Goal: Task Accomplishment & Management: Manage account settings

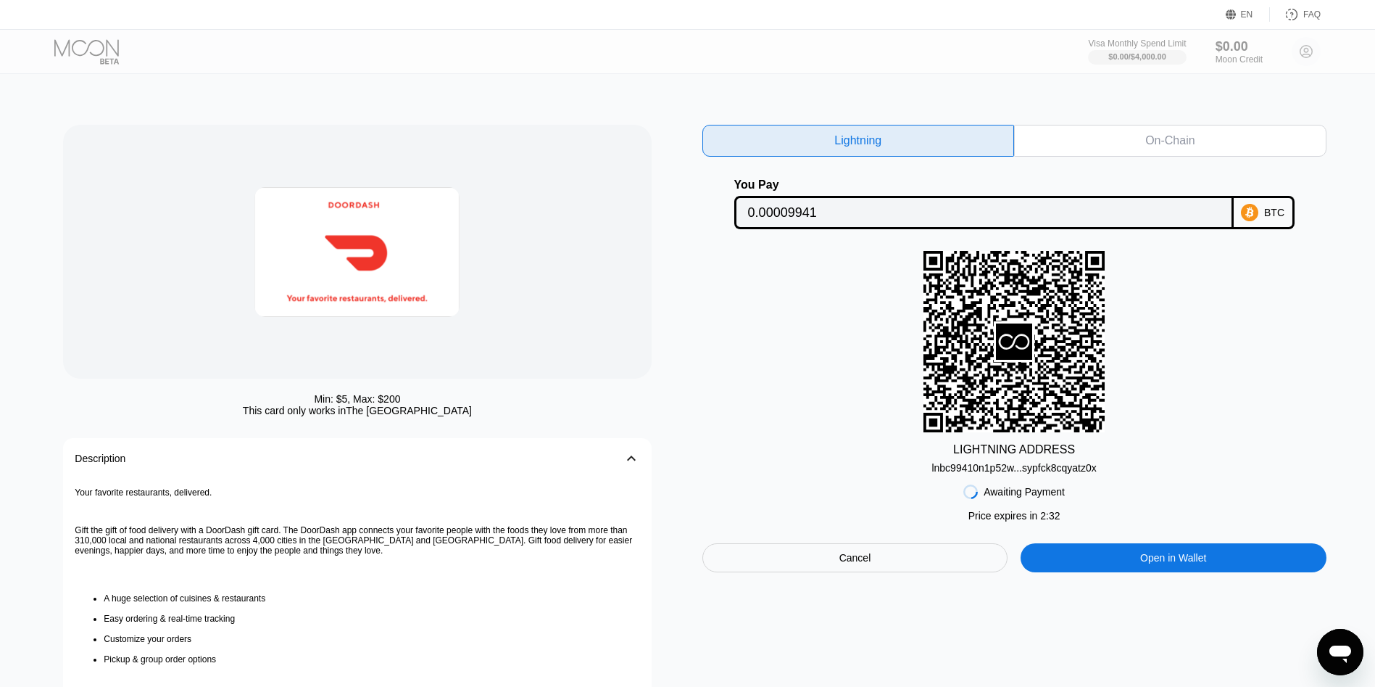
click at [950, 467] on div "lnbc99410n1p52w...sypfck8cqyatz0x" at bounding box center [1014, 468] width 165 height 12
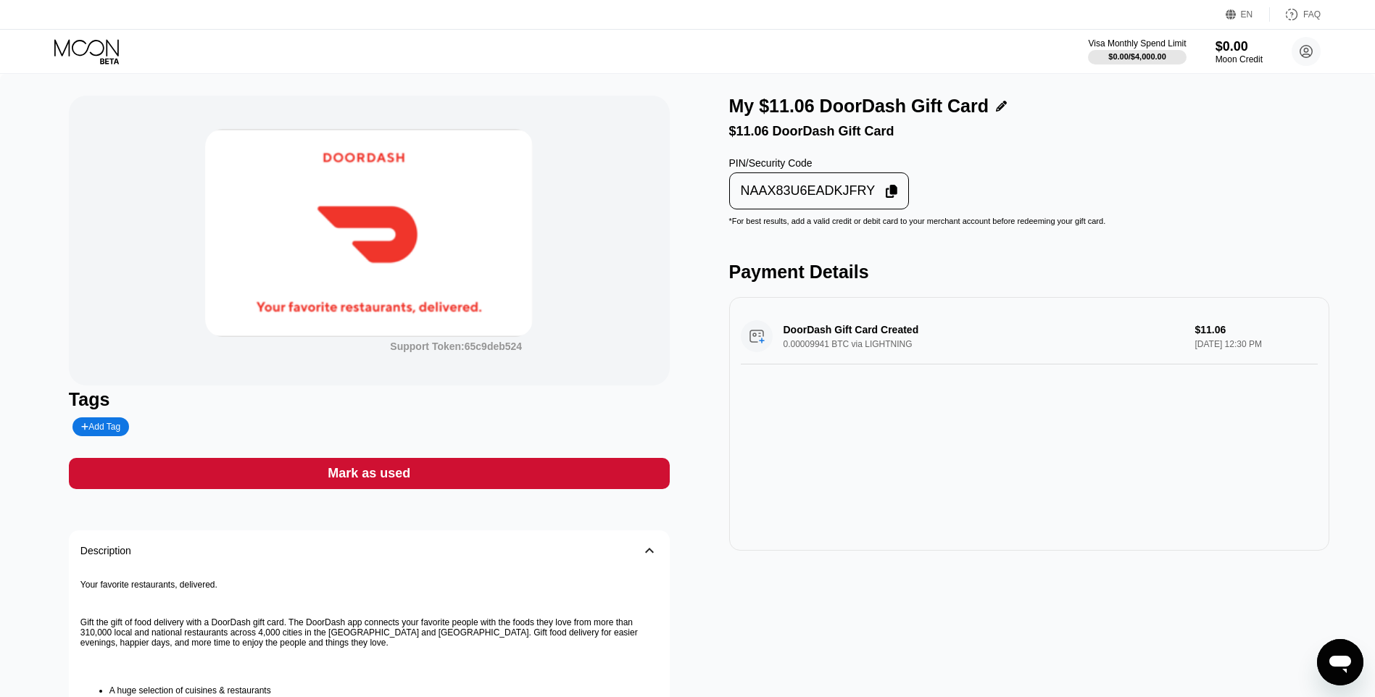
click at [739, 210] on div "NAAX83U6EADKJFRY" at bounding box center [819, 191] width 181 height 37
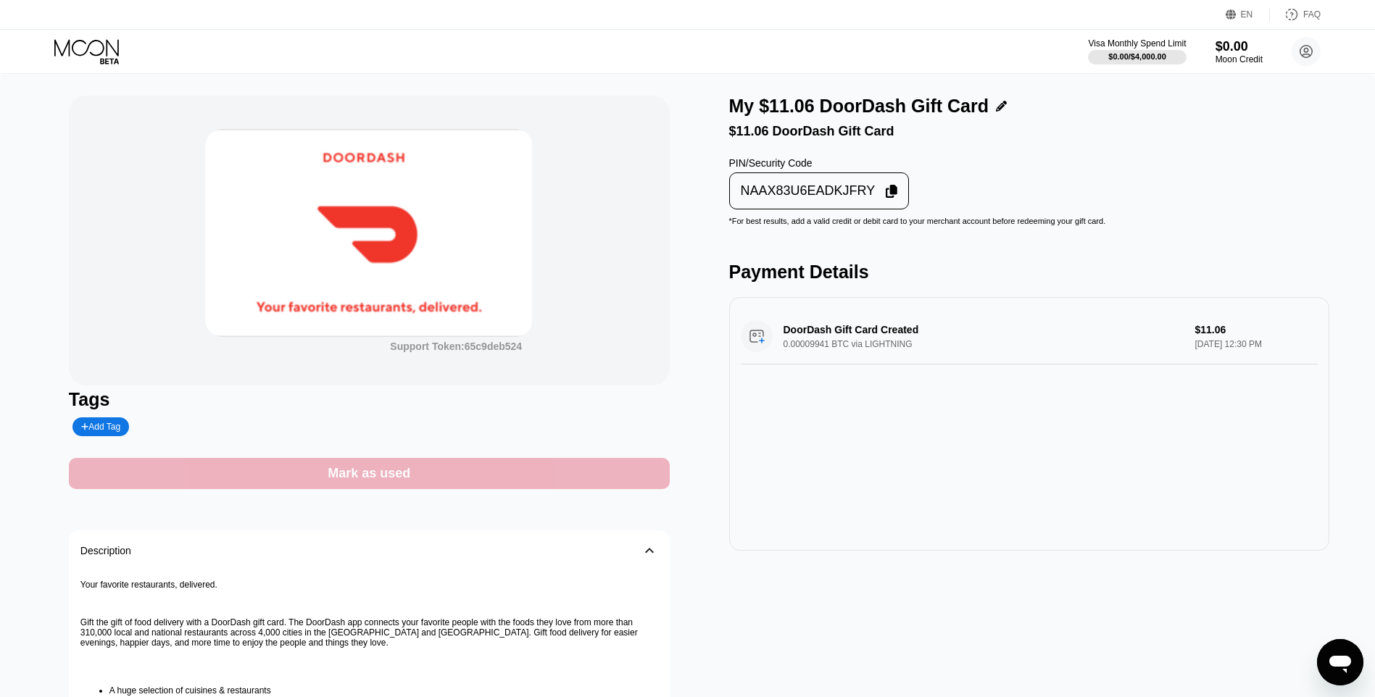
click at [457, 489] on div "Mark as used" at bounding box center [369, 473] width 601 height 31
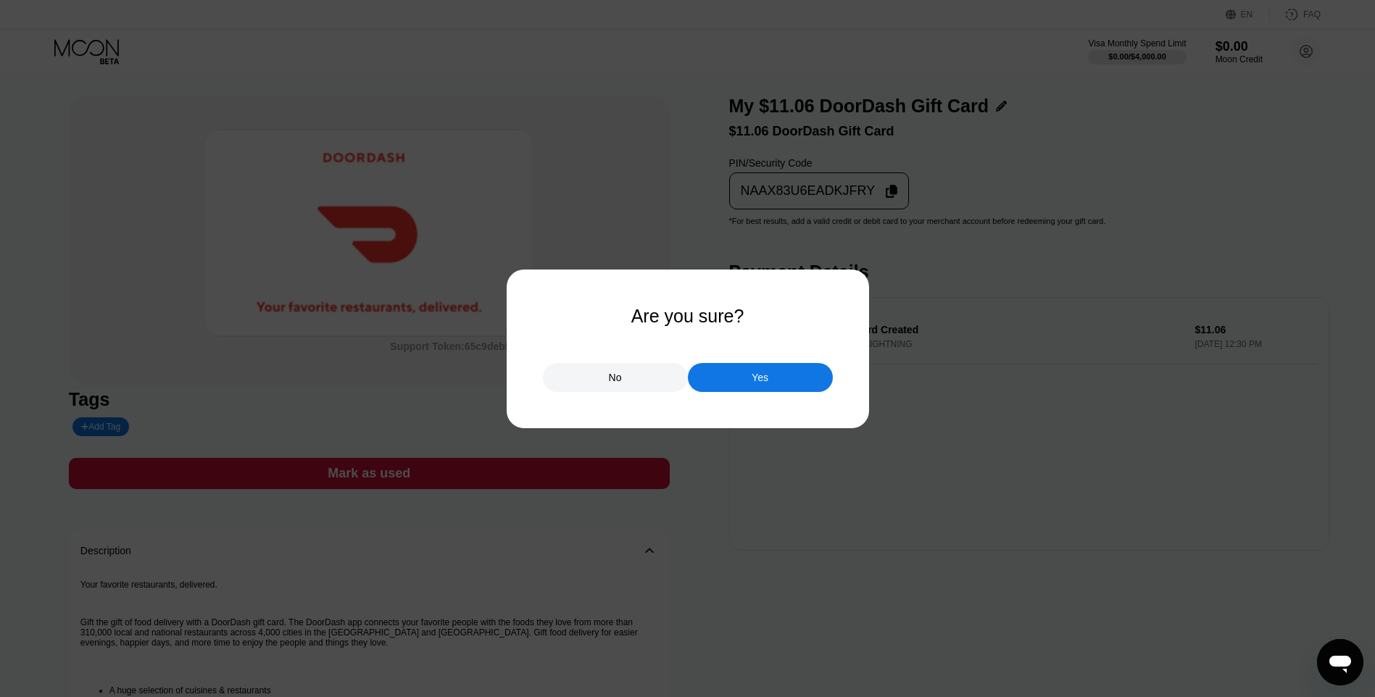
click at [729, 382] on div "Yes" at bounding box center [760, 377] width 145 height 29
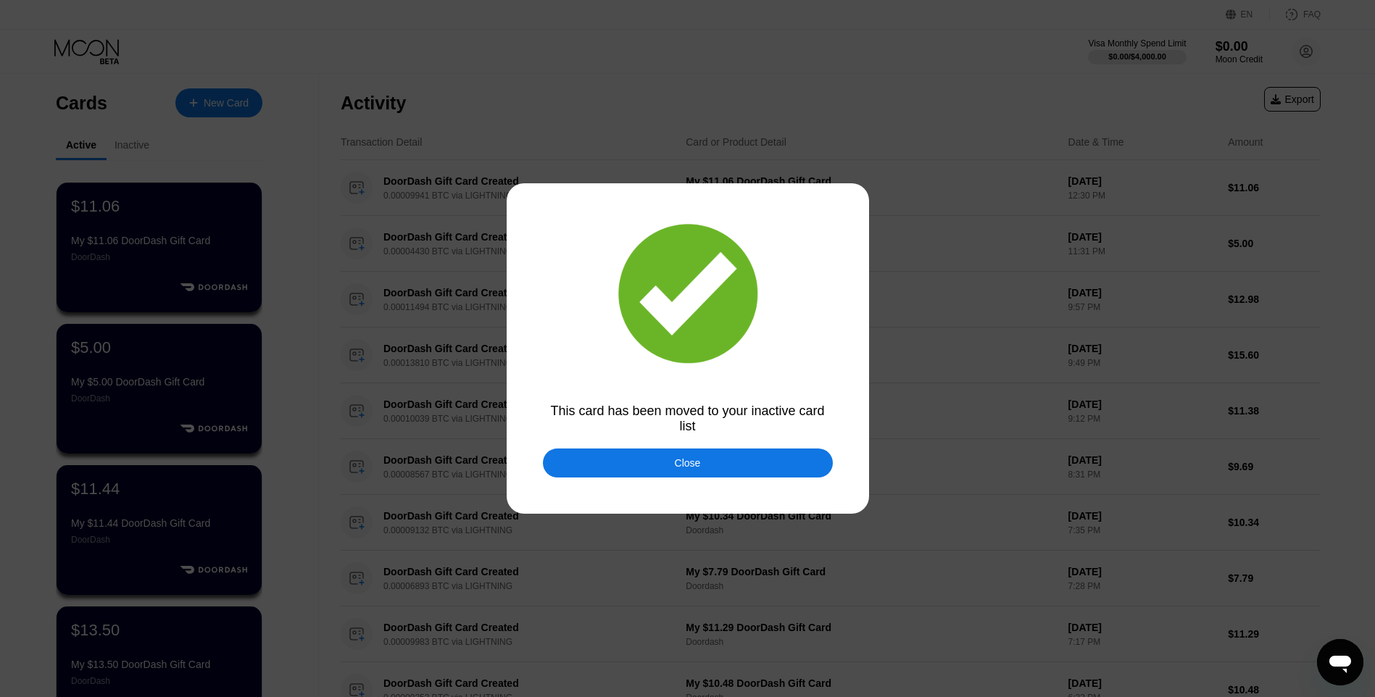
click at [614, 452] on div "This card has been moved to your inactive card list Close" at bounding box center [687, 348] width 1375 height 697
click at [734, 461] on div "Close" at bounding box center [688, 463] width 290 height 29
